Goal: Navigation & Orientation: Find specific page/section

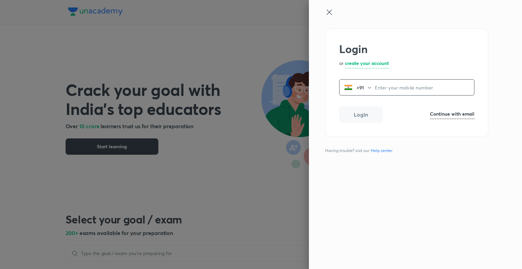
click at [382, 88] on input "tel" at bounding box center [424, 87] width 99 height 14
type input "7291046542"
click at [359, 116] on button "Login" at bounding box center [360, 114] width 43 height 16
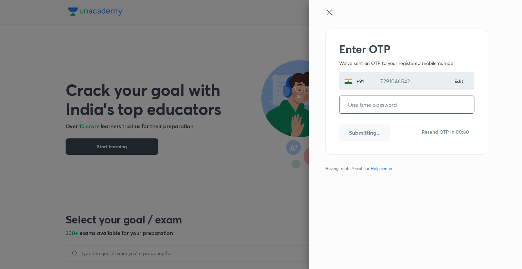
click at [371, 108] on input "tel" at bounding box center [406, 104] width 134 height 17
type input "446282"
